Goal: Register for event/course

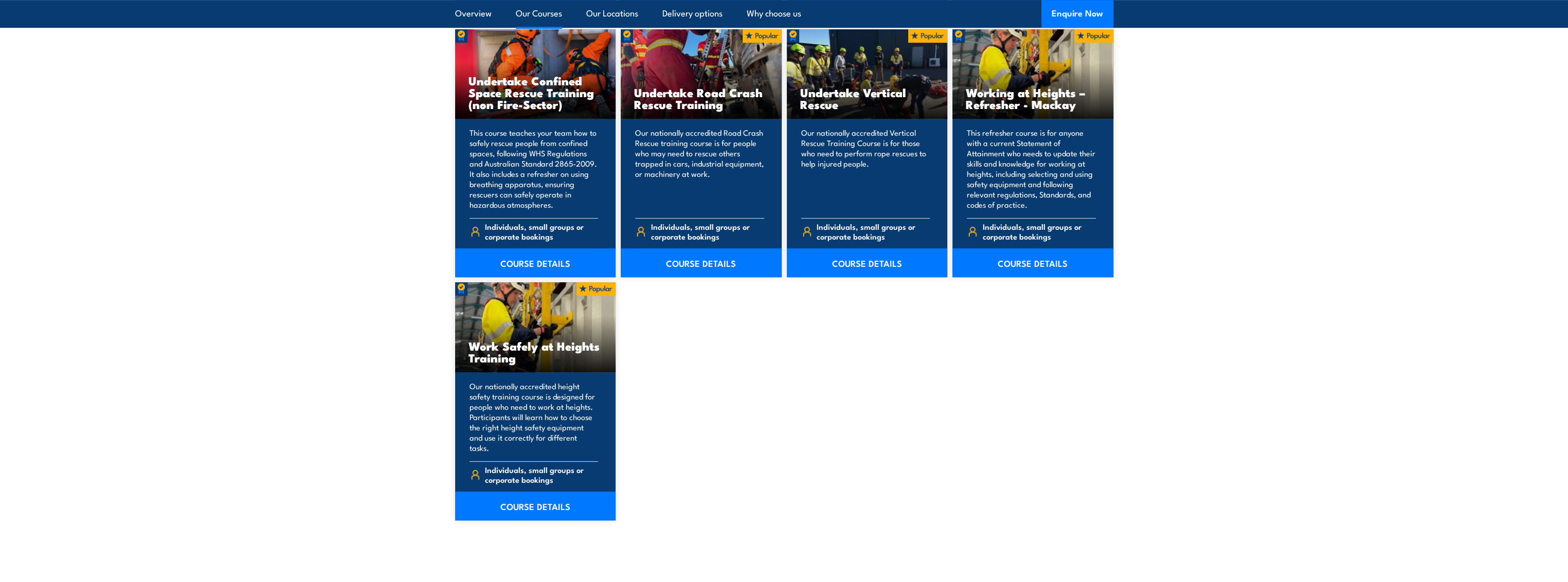
scroll to position [1131, 0]
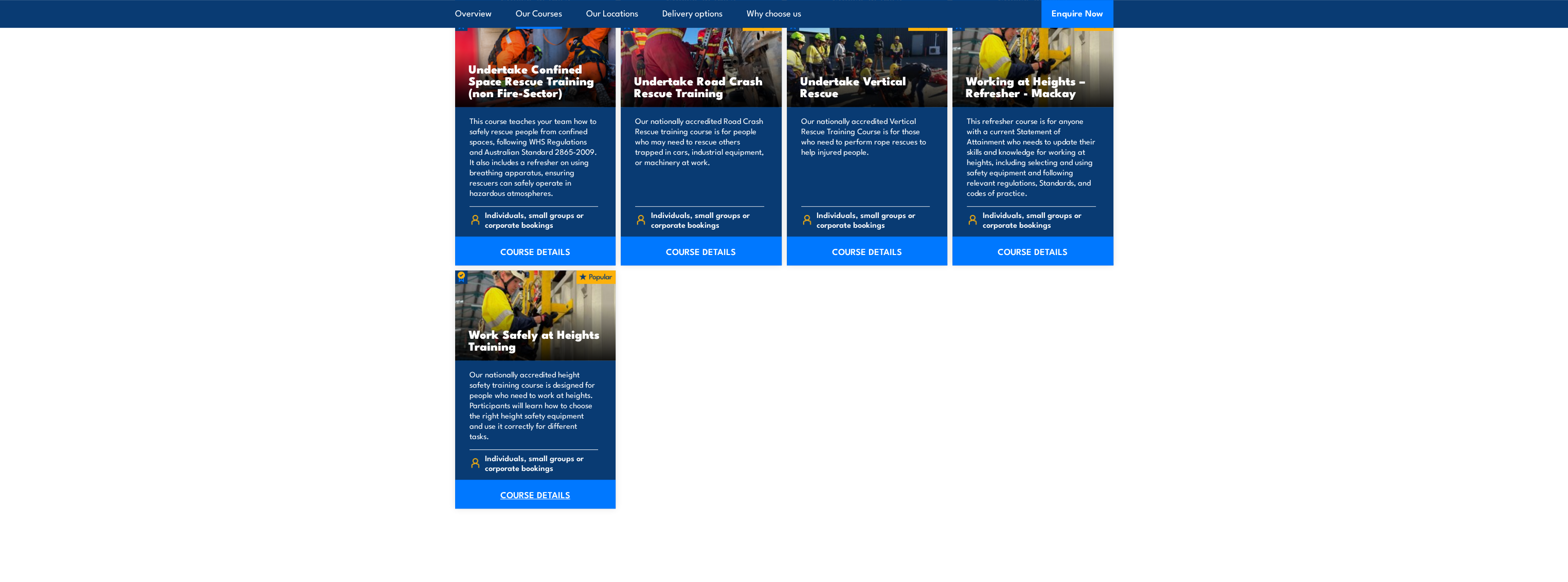
click at [521, 484] on link "COURSE DETAILS" at bounding box center [535, 494] width 161 height 29
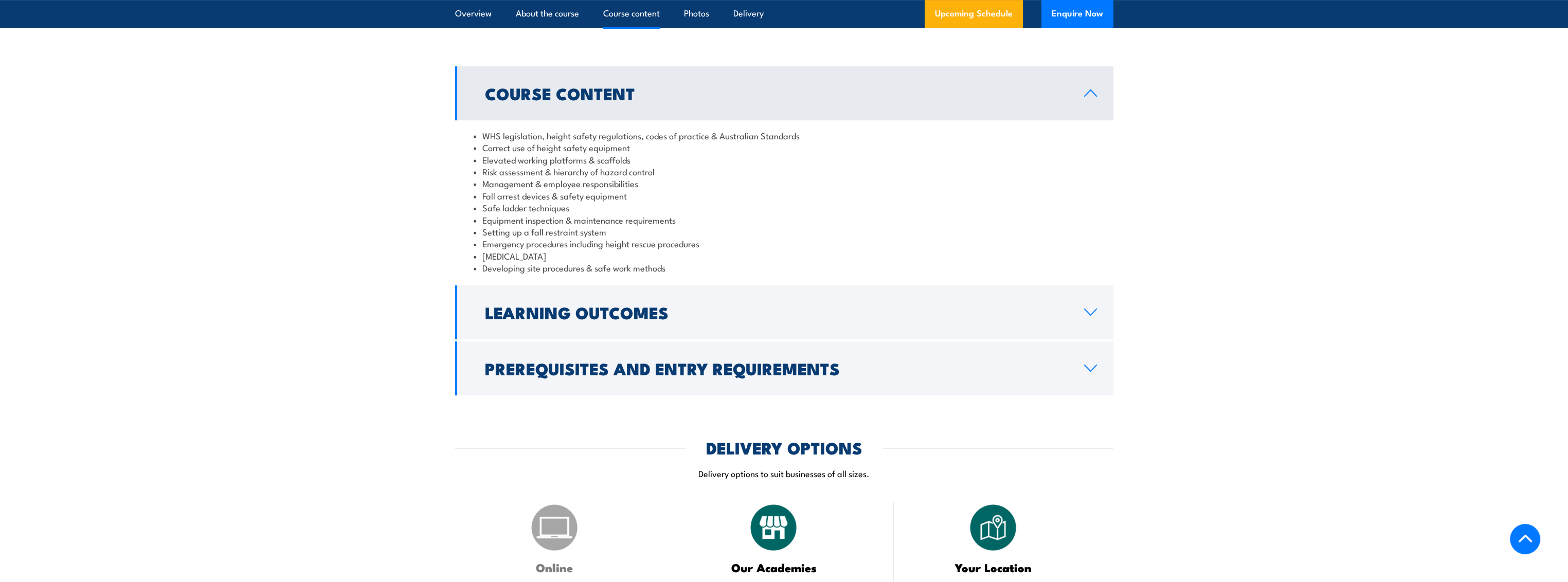
scroll to position [823, 0]
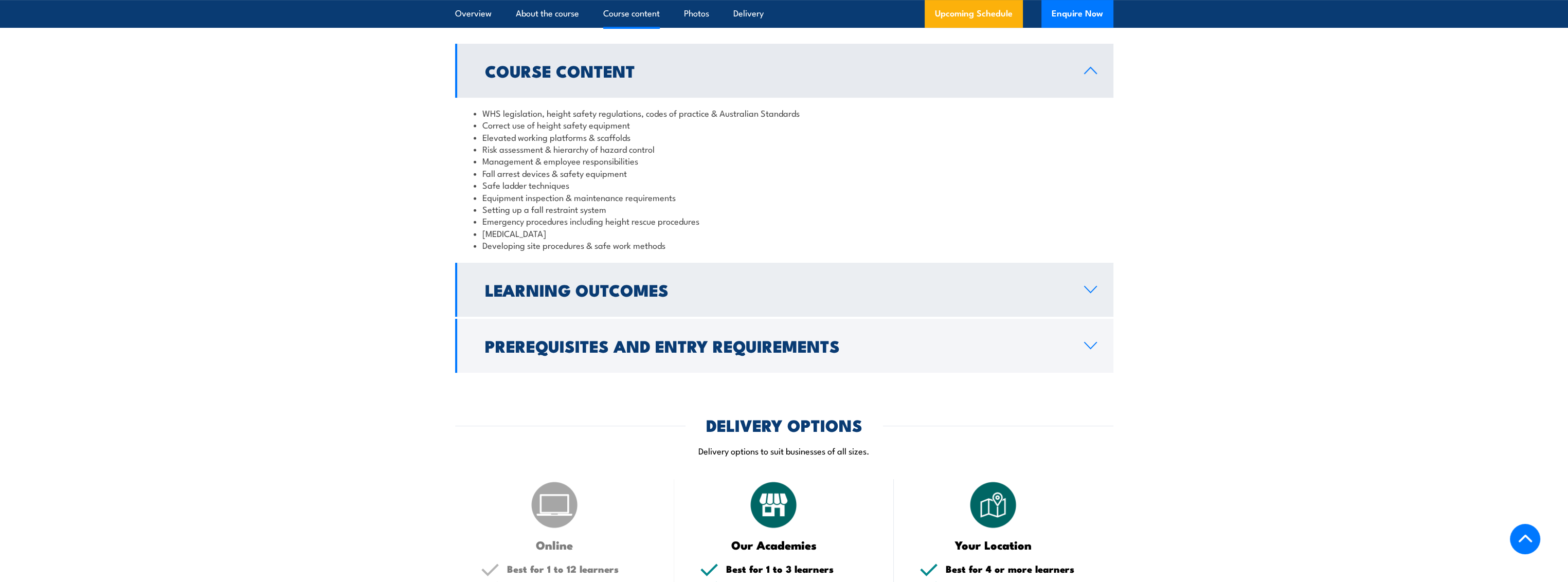
click at [1091, 287] on icon at bounding box center [1091, 289] width 14 height 8
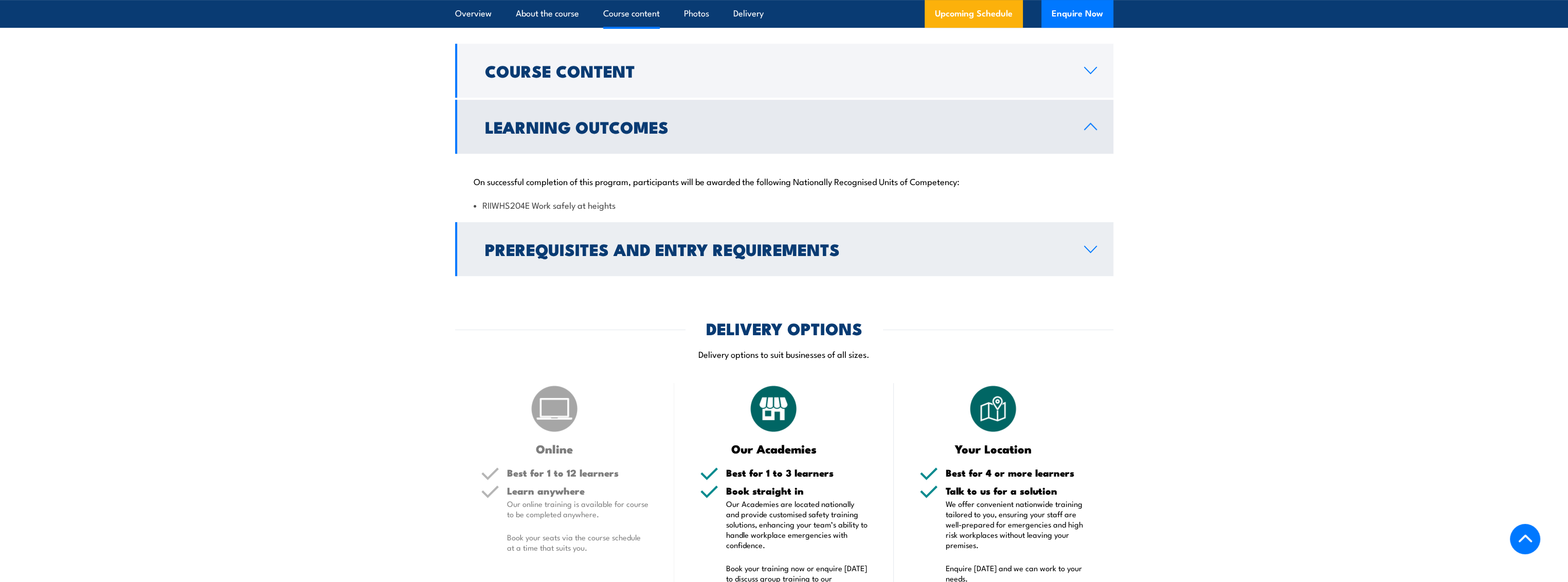
click at [1090, 249] on icon at bounding box center [1091, 249] width 14 height 8
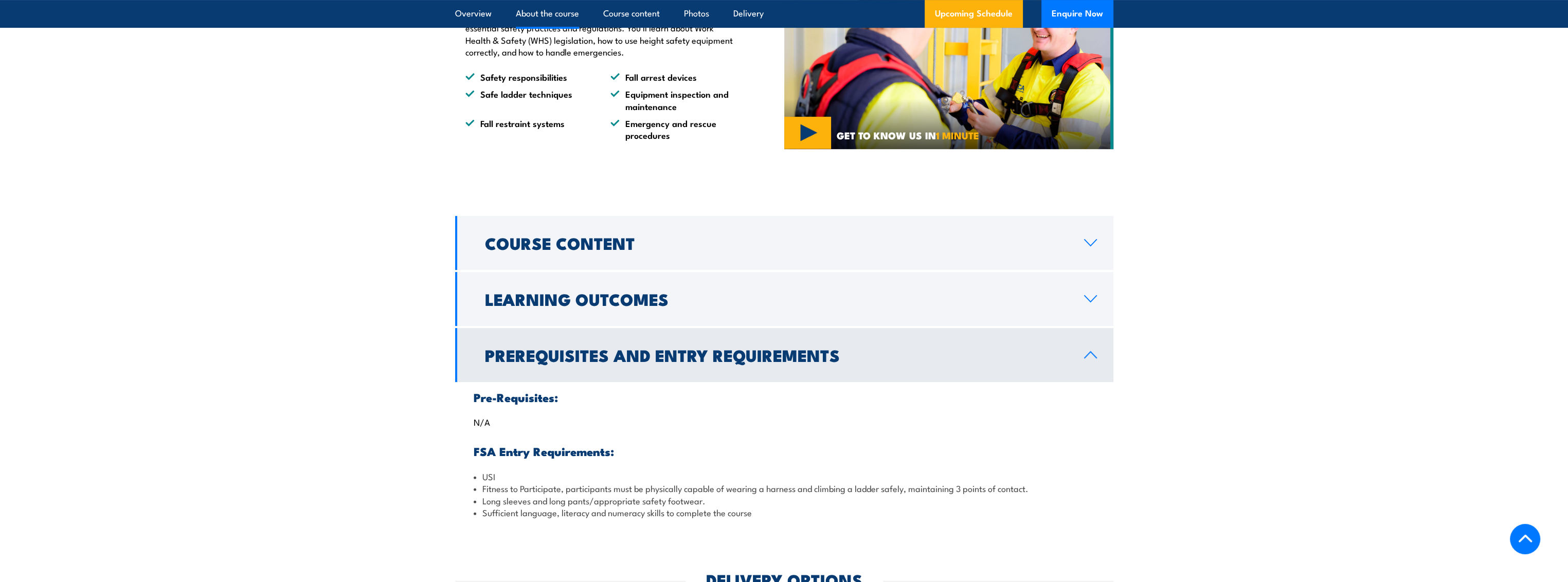
scroll to position [617, 0]
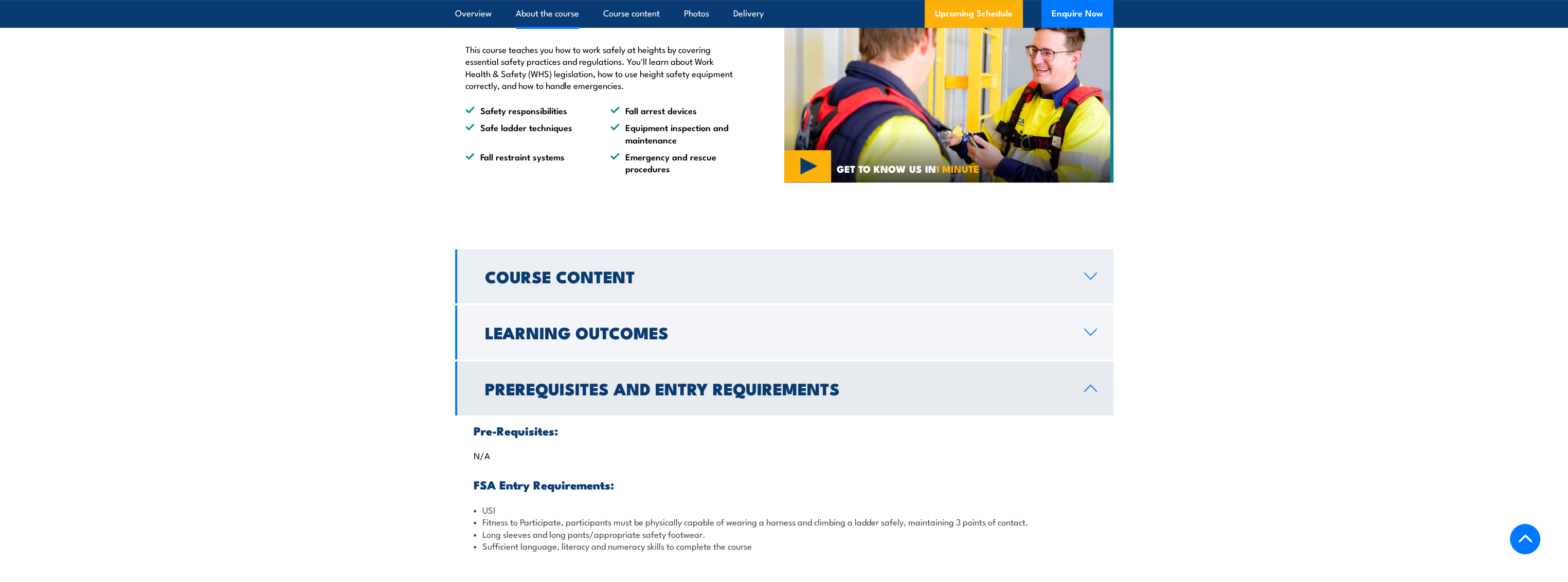
click at [1089, 277] on icon at bounding box center [1091, 276] width 14 height 8
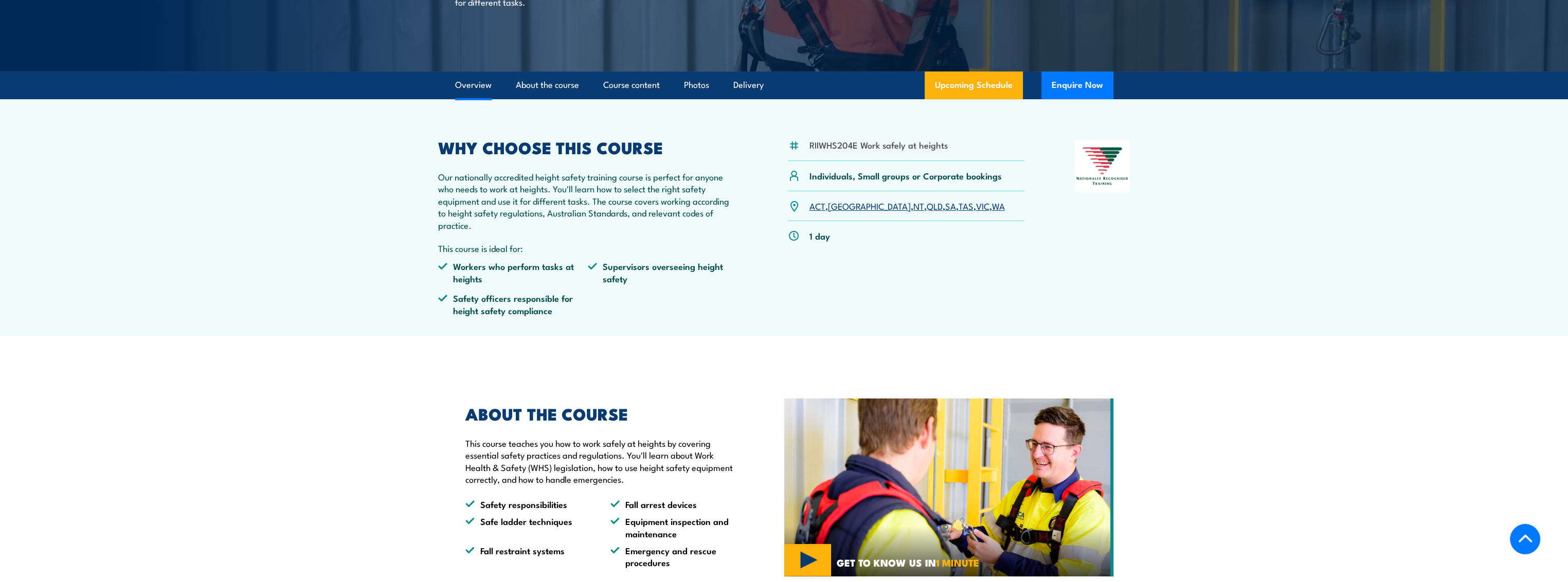
scroll to position [206, 0]
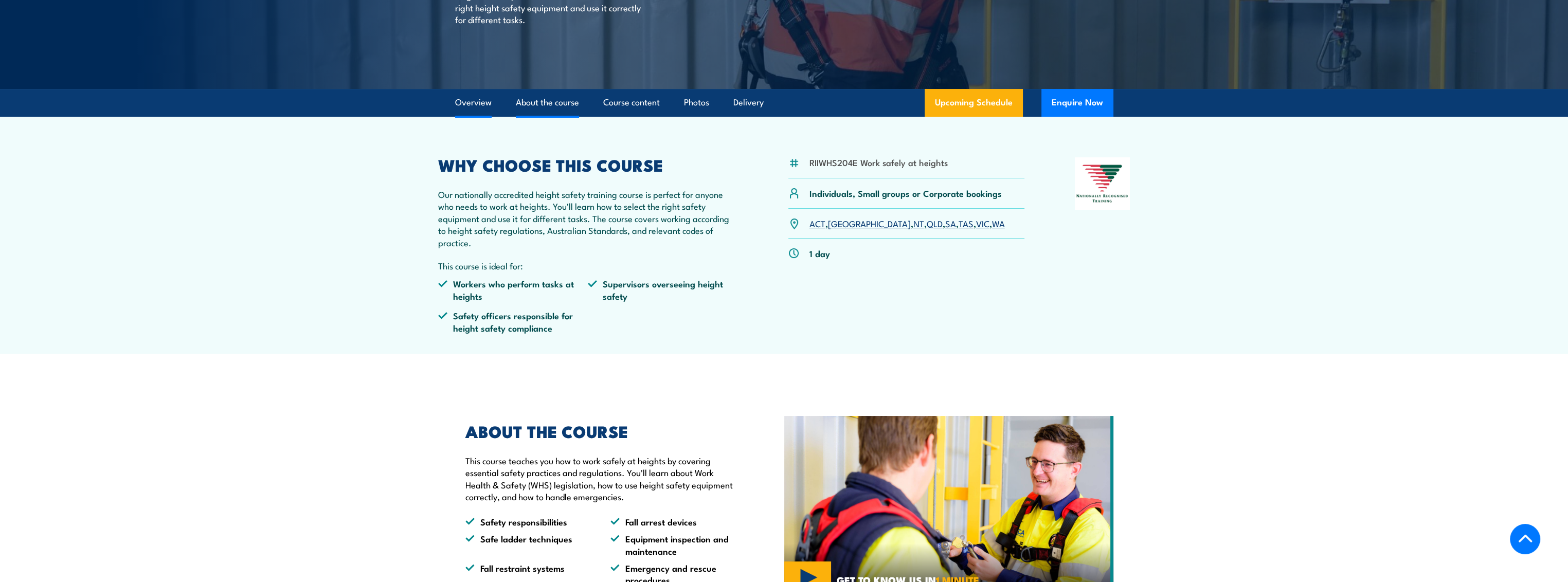
click at [544, 105] on link "About the course" at bounding box center [547, 103] width 63 height 28
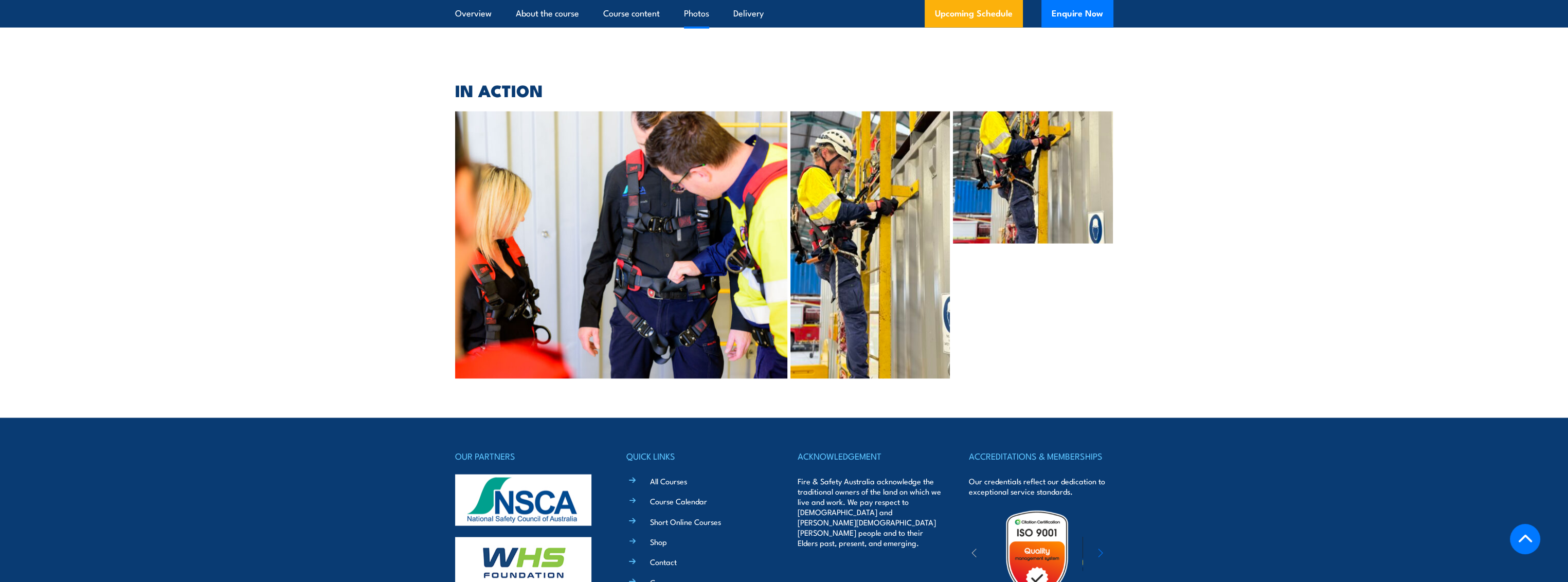
scroll to position [4346, 0]
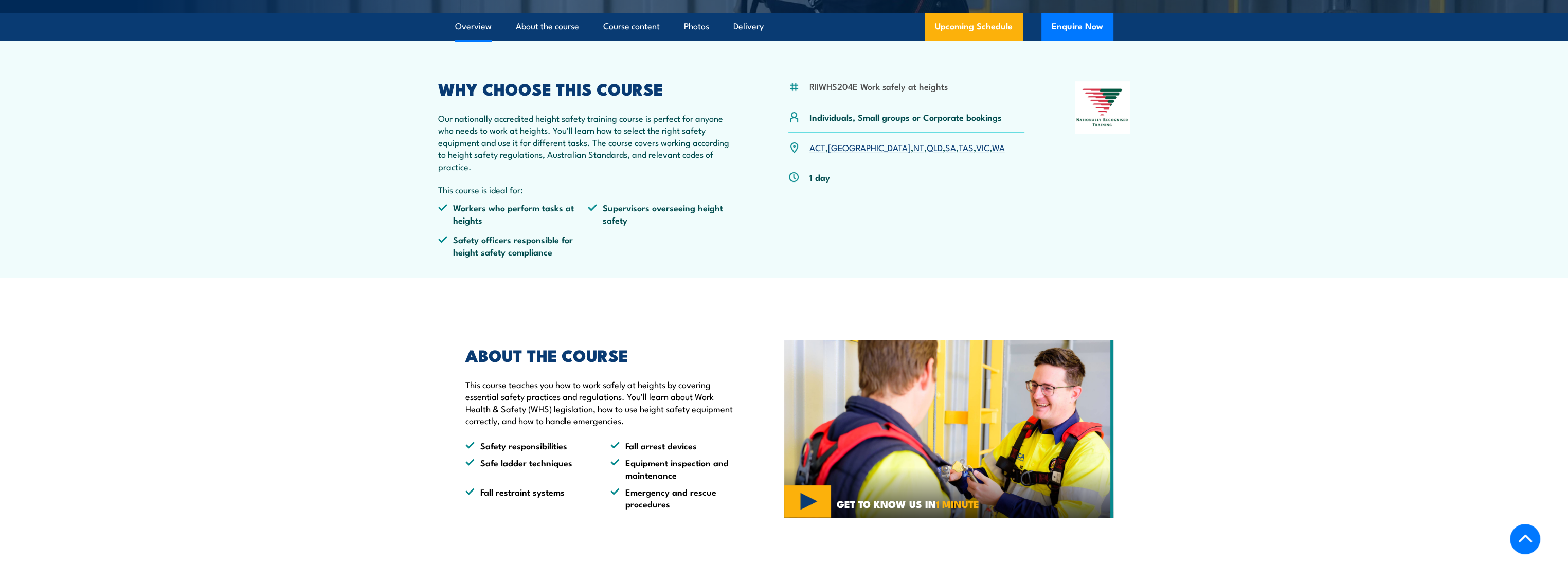
scroll to position [244, 0]
